Goal: Task Accomplishment & Management: Complete application form

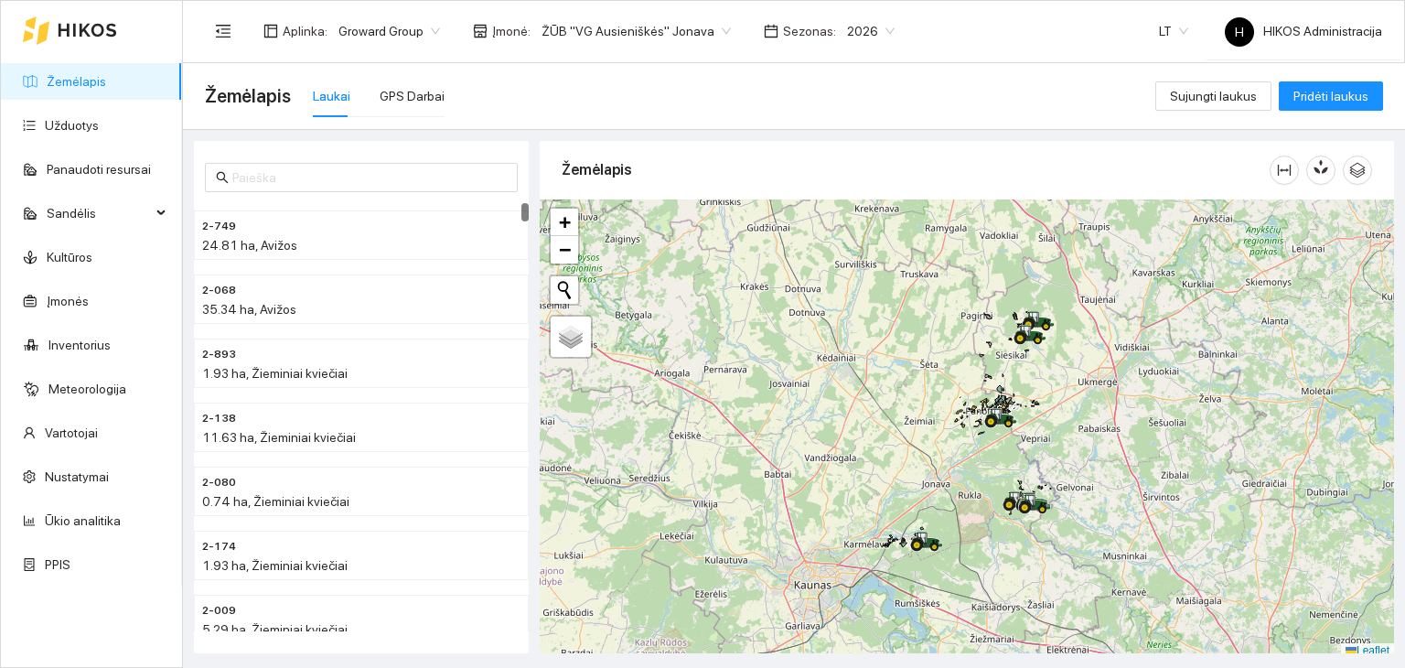
click at [413, 34] on span "Groward Group" at bounding box center [389, 30] width 102 height 27
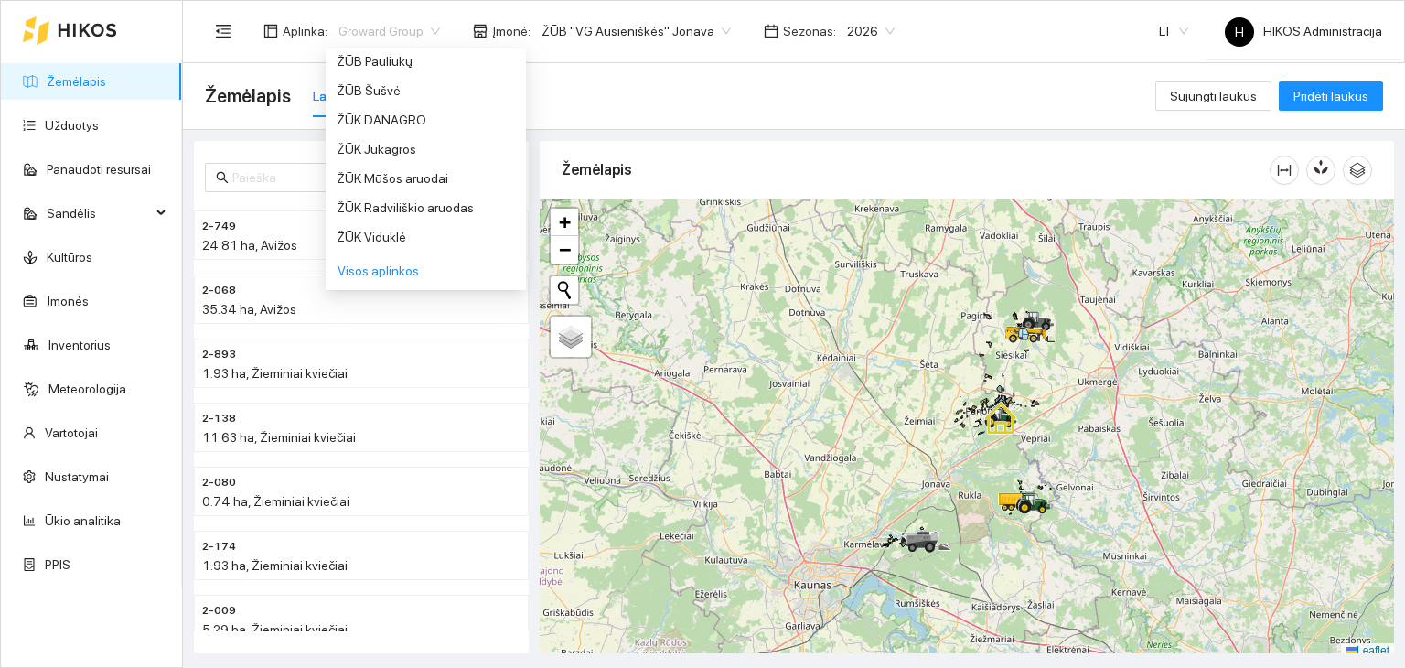
scroll to position [1470, 0]
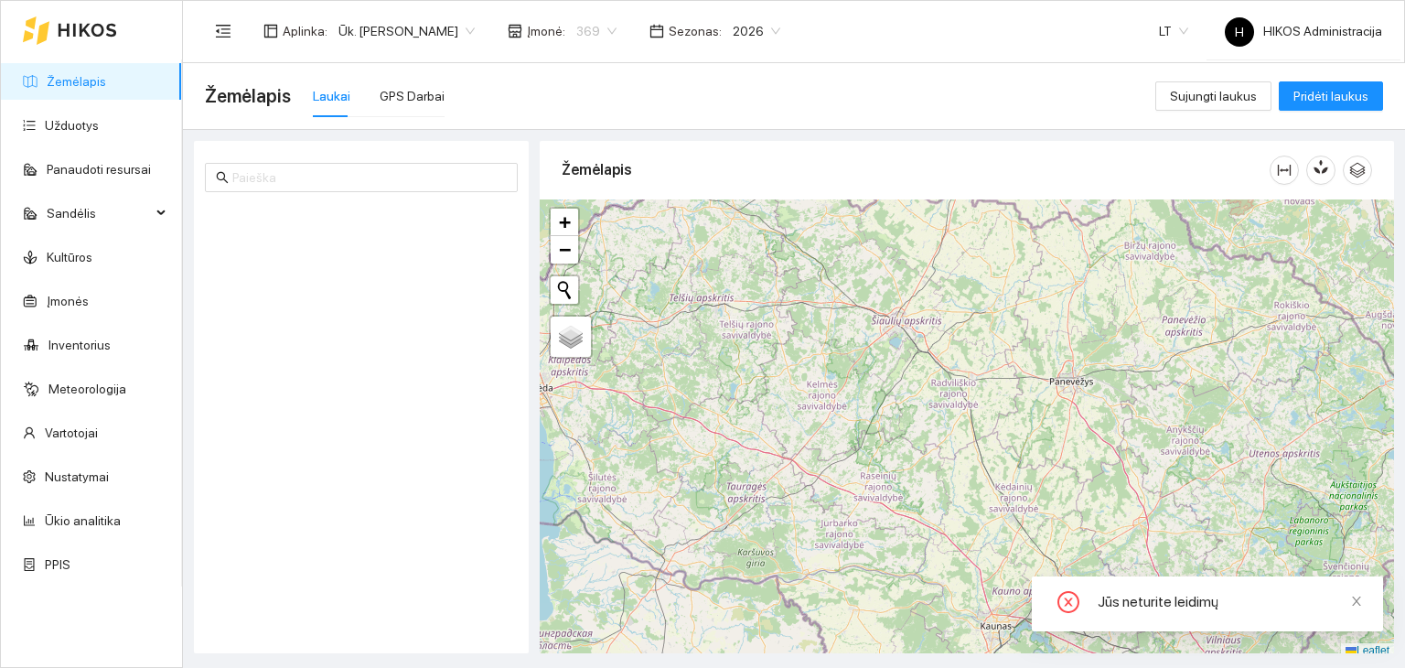
click at [590, 32] on span "369" at bounding box center [596, 30] width 40 height 27
click at [594, 70] on div "Visos" at bounding box center [641, 67] width 120 height 20
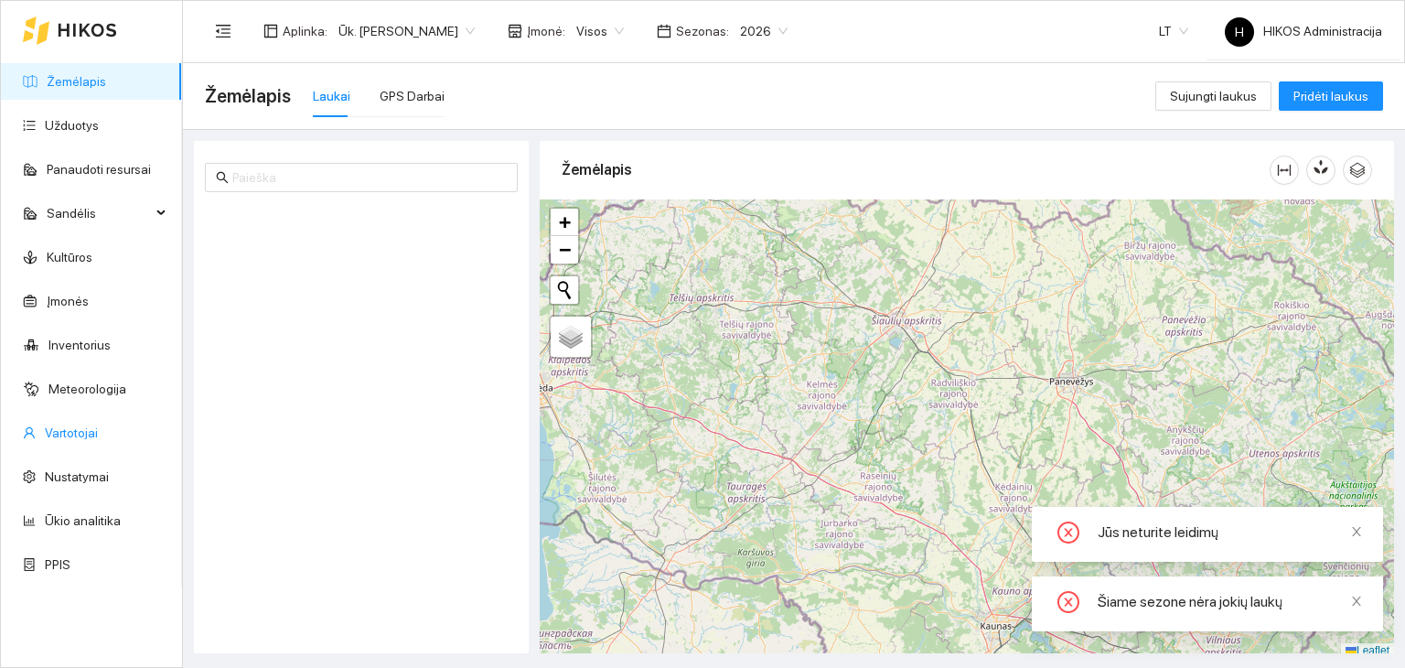
click at [77, 429] on link "Vartotojai" at bounding box center [71, 432] width 53 height 15
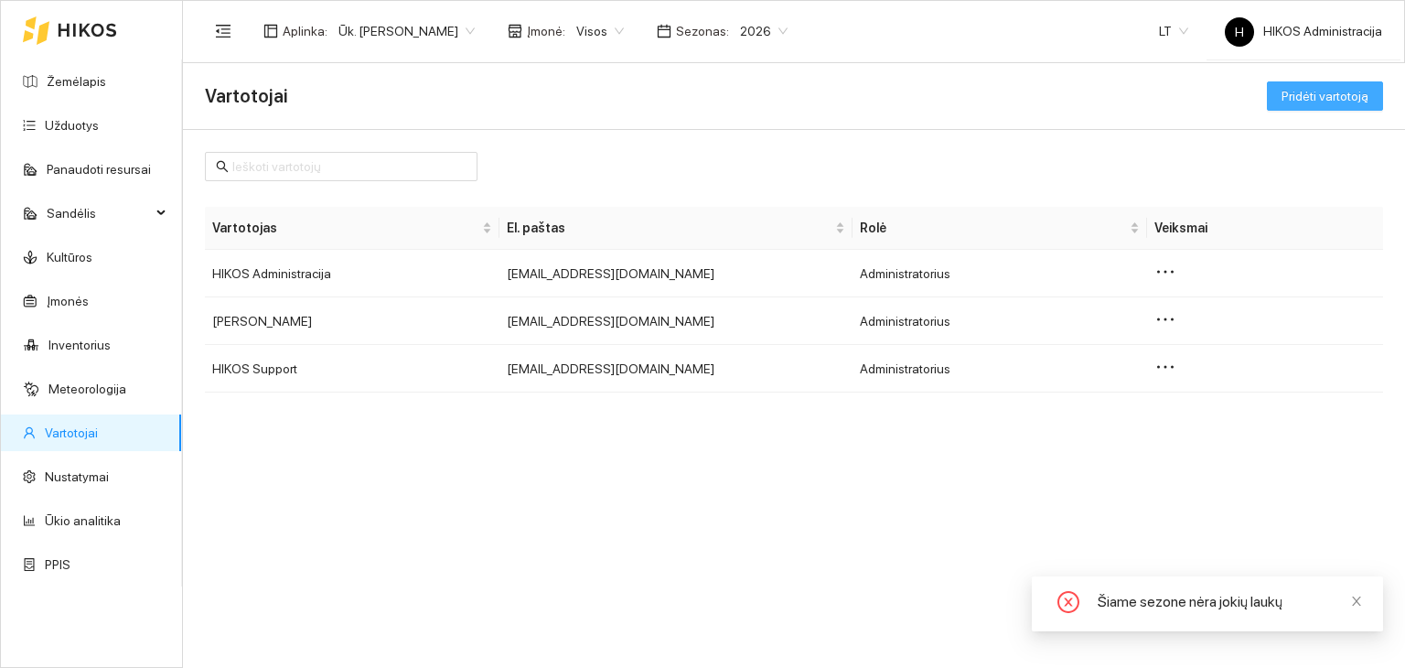
click at [1333, 98] on span "Pridėti vartotoją" at bounding box center [1324, 96] width 87 height 20
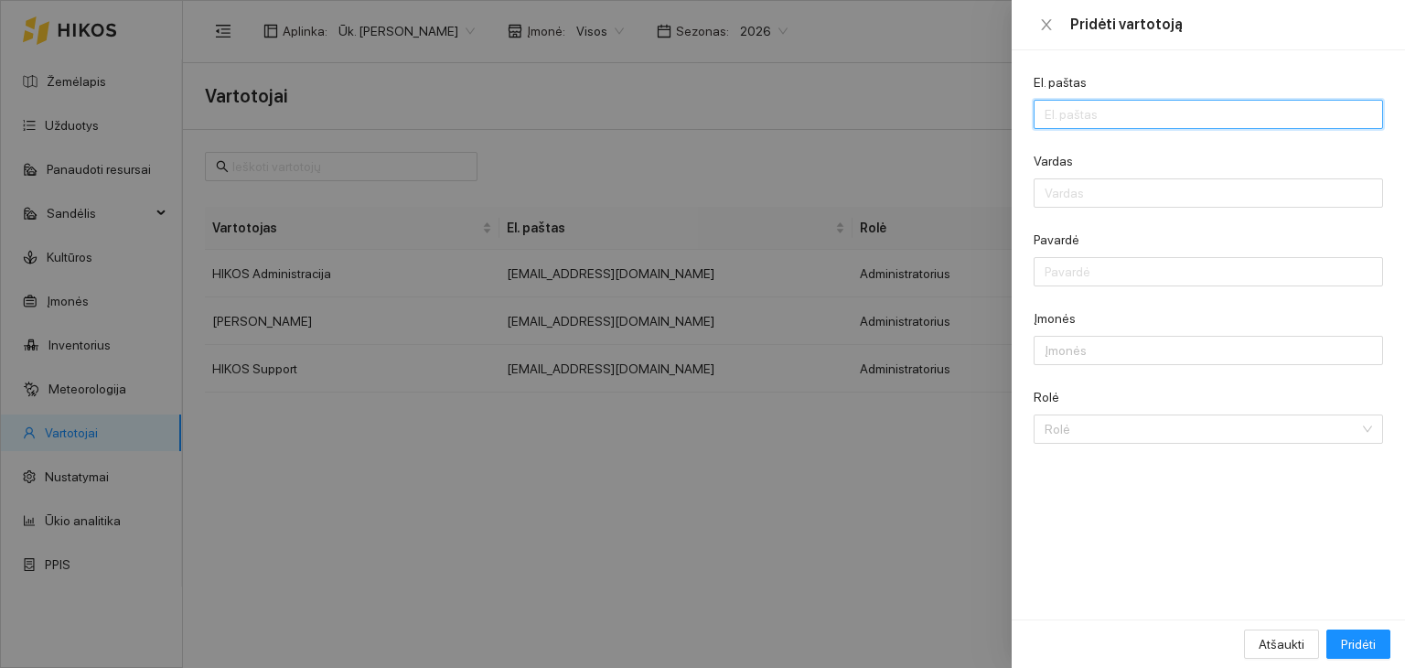
click at [1109, 123] on input "El. paštas" at bounding box center [1207, 114] width 349 height 29
paste input "242"
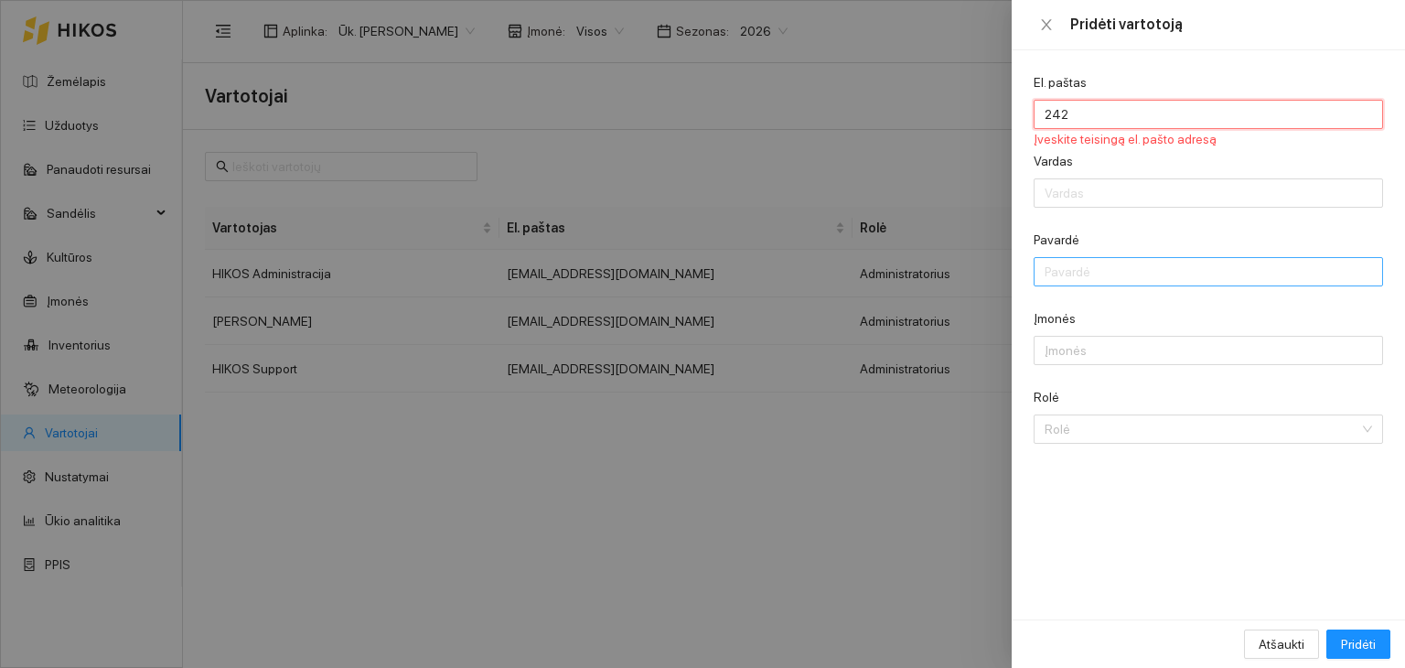
paste input "uk.tomasurbonavicius@gmail.com"
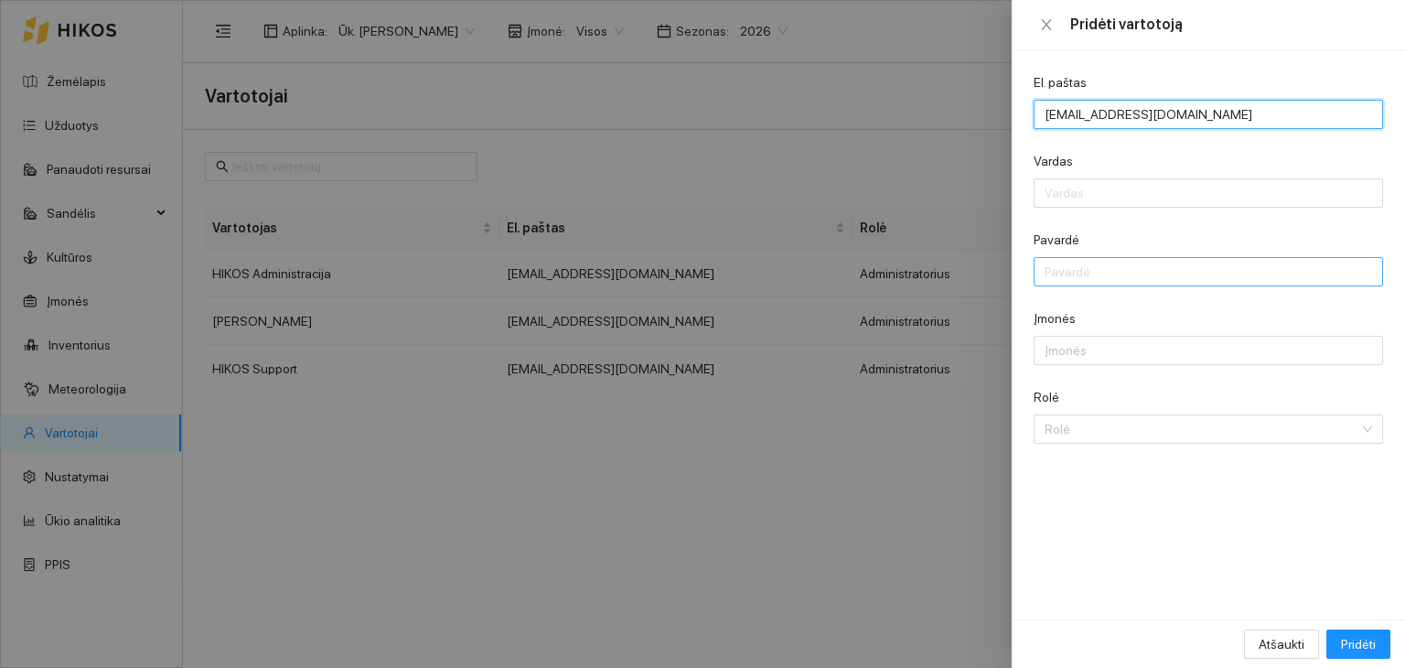
type input "uk.tomasurbonavicius@gmail.com"
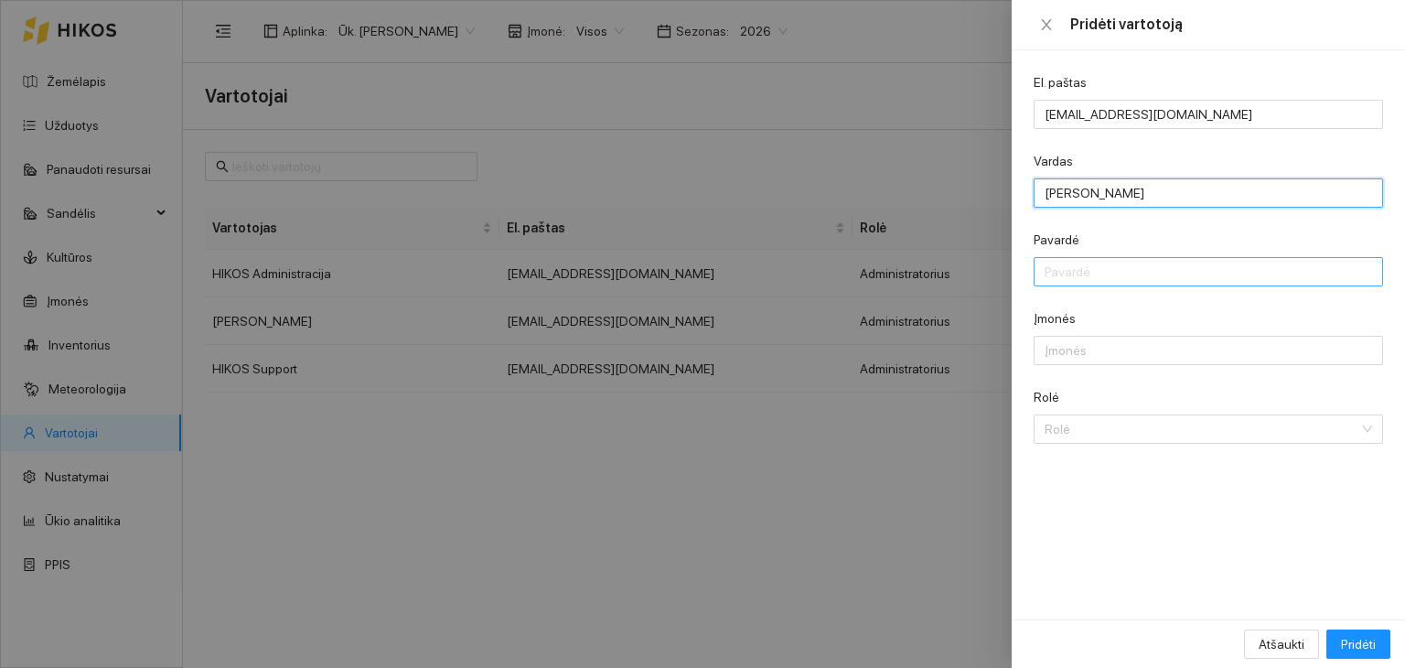
type input "[PERSON_NAME]"
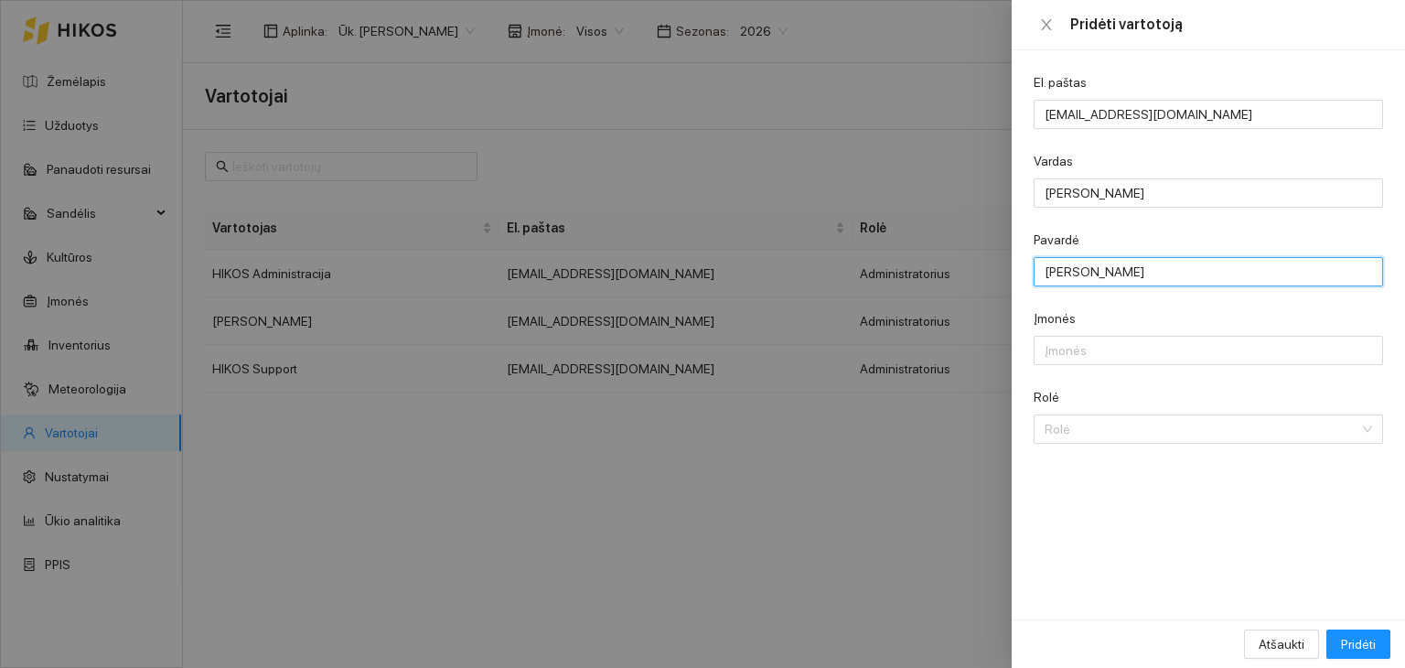
type input "Urbonavičius"
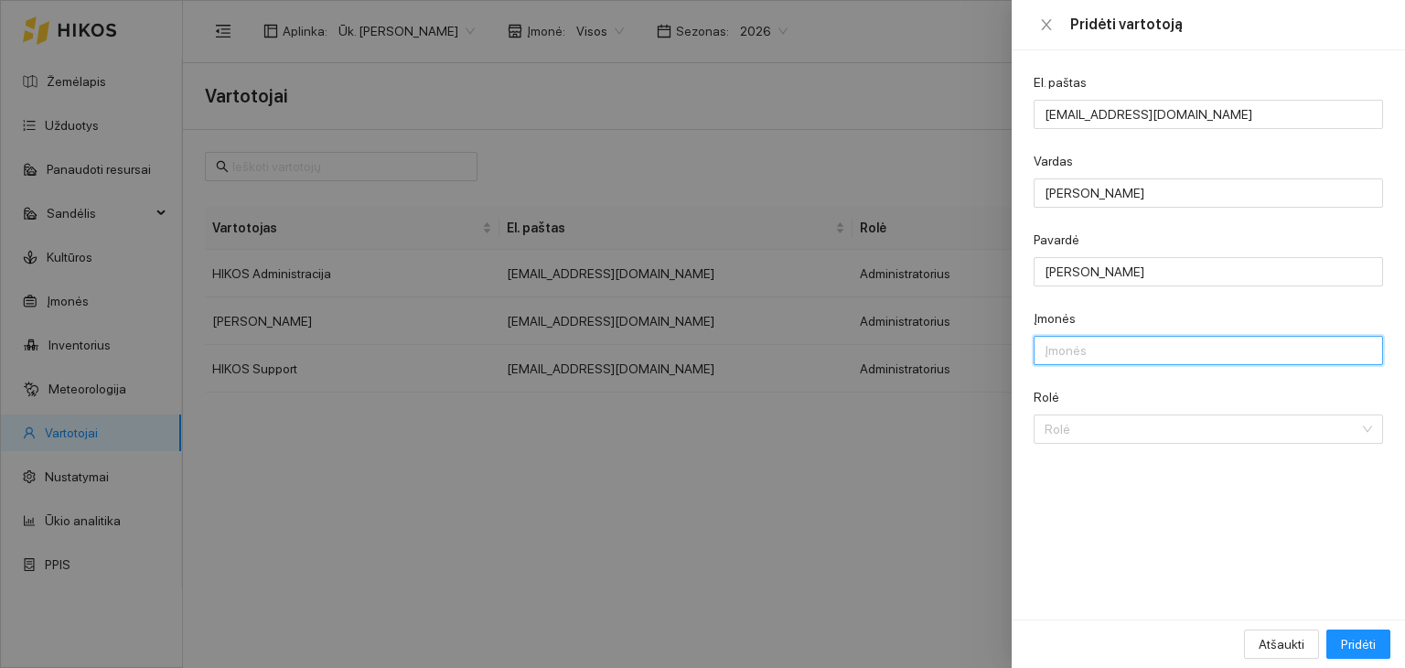
click at [1085, 345] on div at bounding box center [1208, 350] width 340 height 22
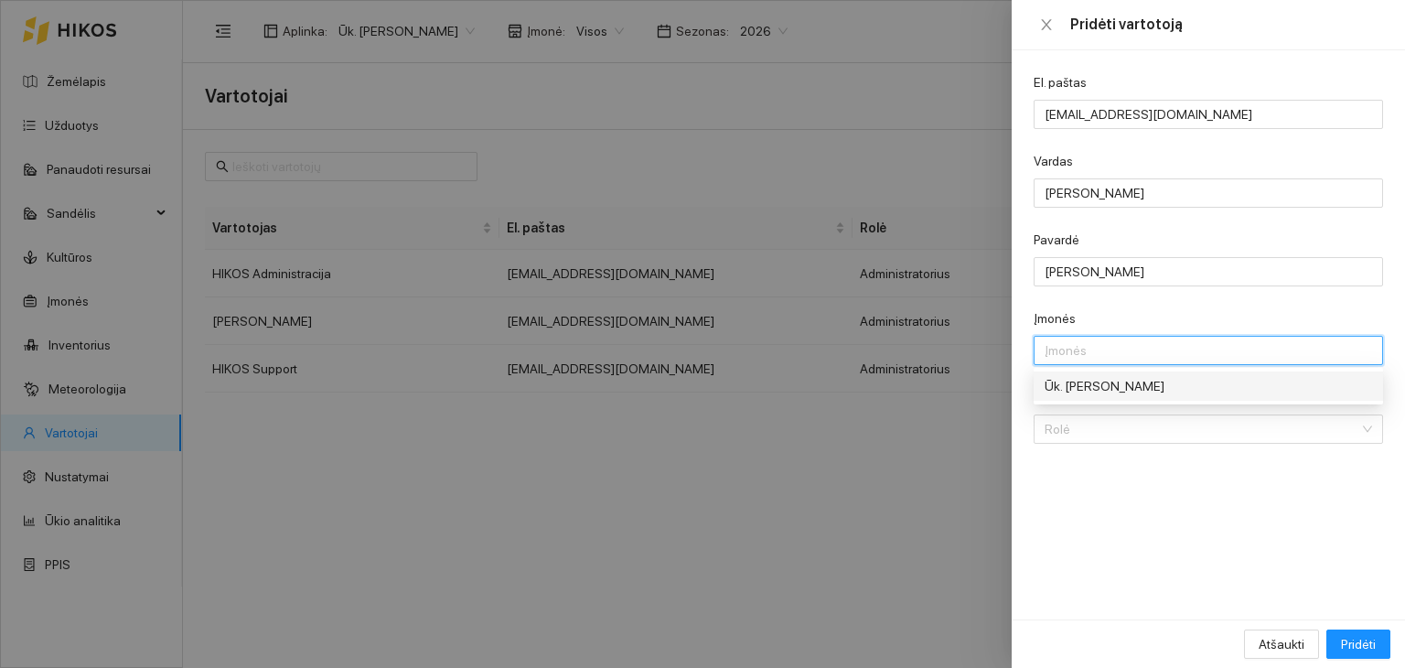
click at [1097, 385] on div "Ūk. Tomas Urbonavičius" at bounding box center [1181, 386] width 274 height 20
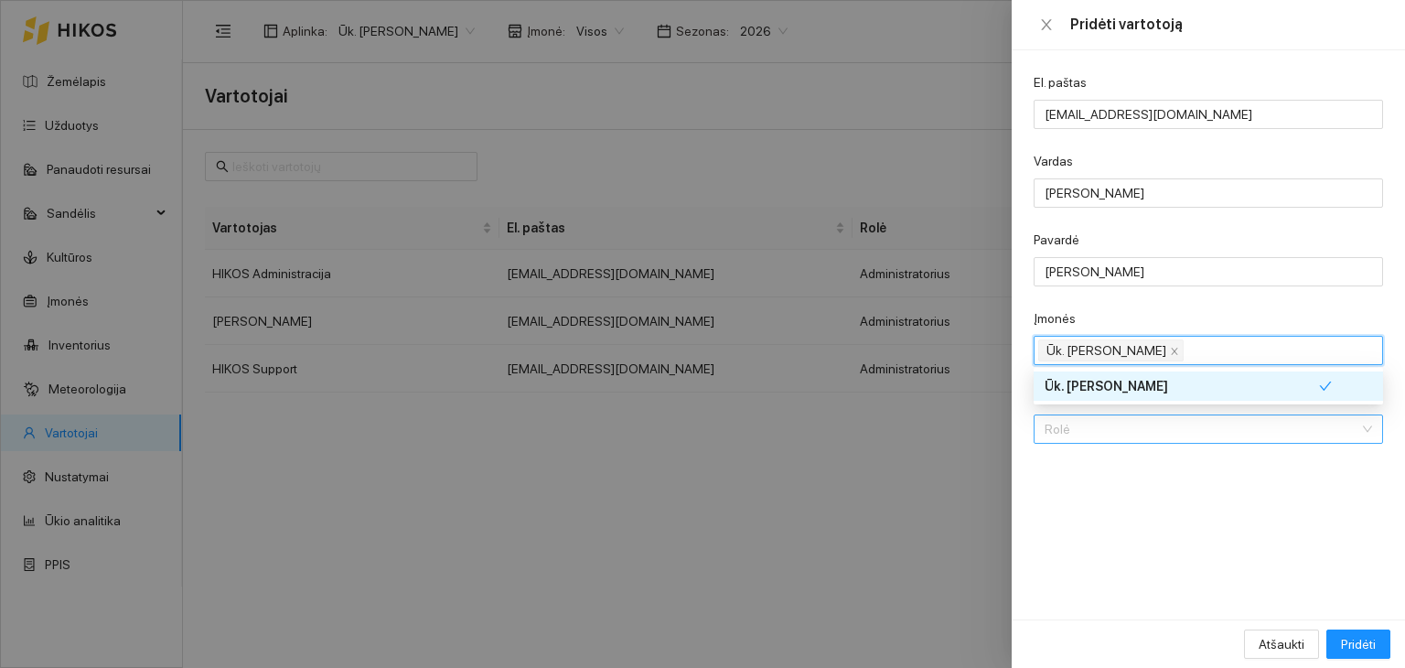
click at [1081, 429] on input "Rolė" at bounding box center [1201, 428] width 315 height 27
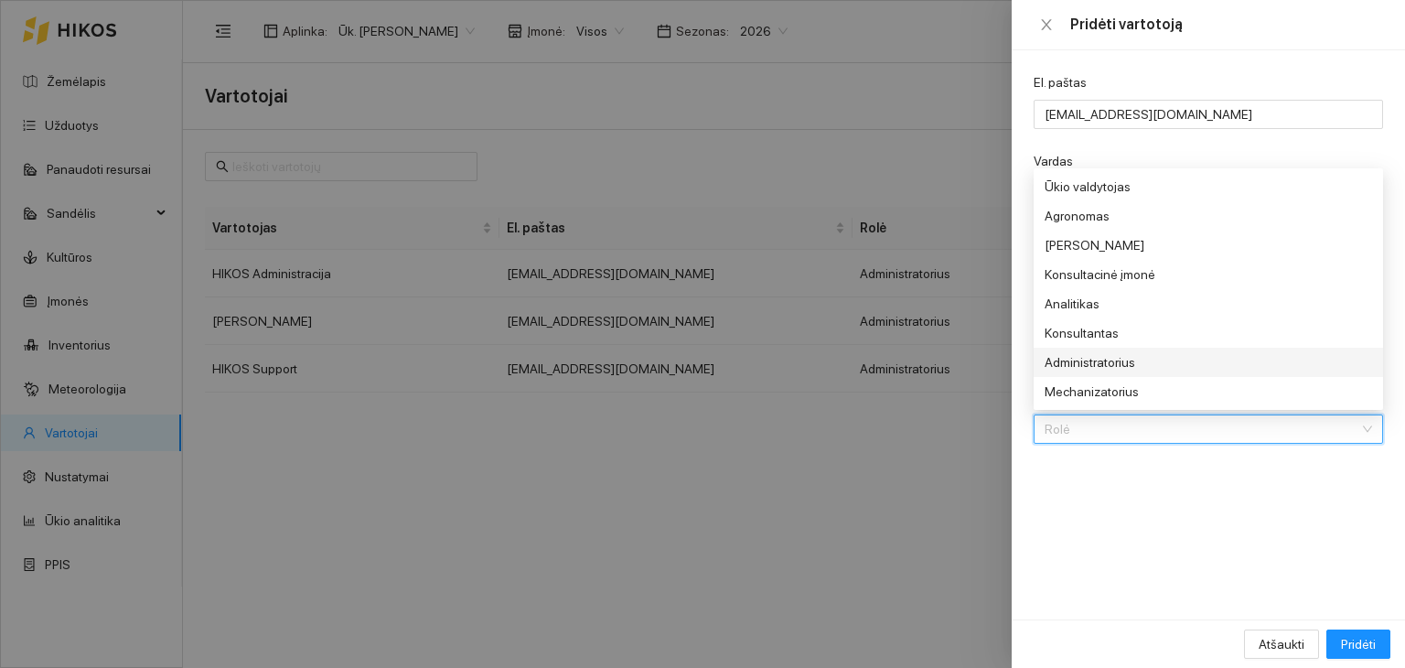
click at [1092, 370] on div "Administratorius" at bounding box center [1181, 362] width 274 height 20
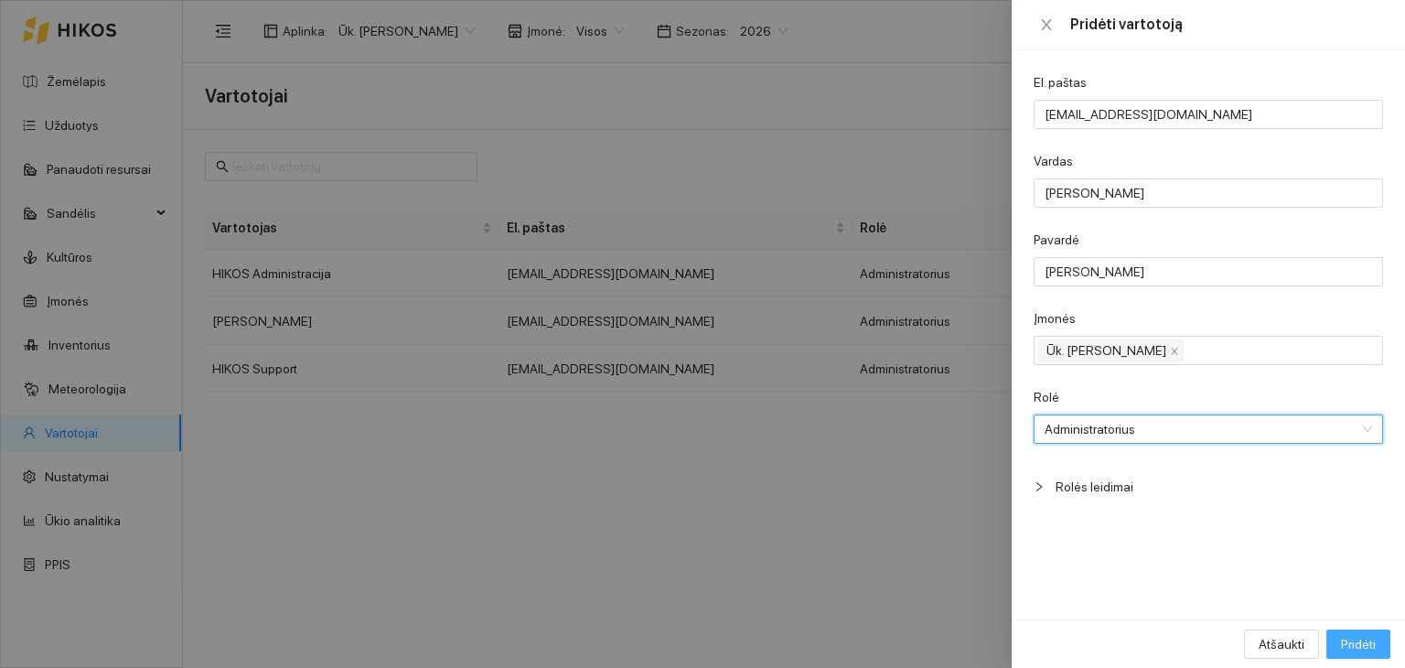
click at [1348, 644] on span "Pridėti" at bounding box center [1358, 644] width 35 height 20
